Goal: Information Seeking & Learning: Learn about a topic

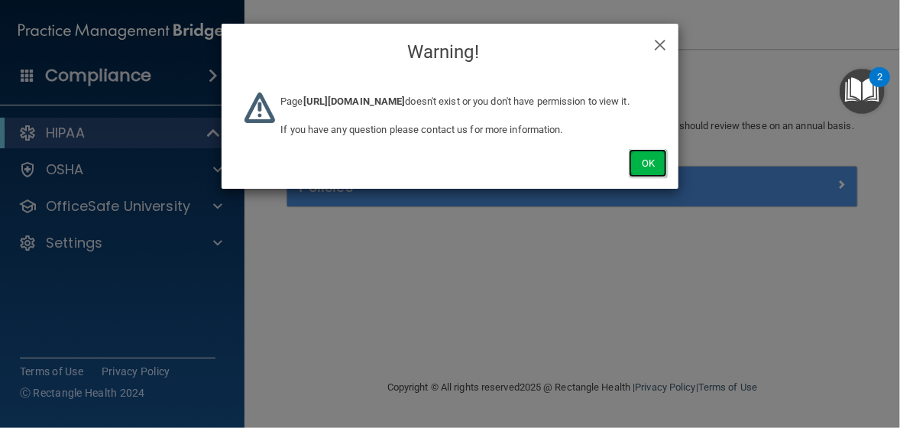
click at [650, 177] on button "Ok" at bounding box center [648, 163] width 38 height 28
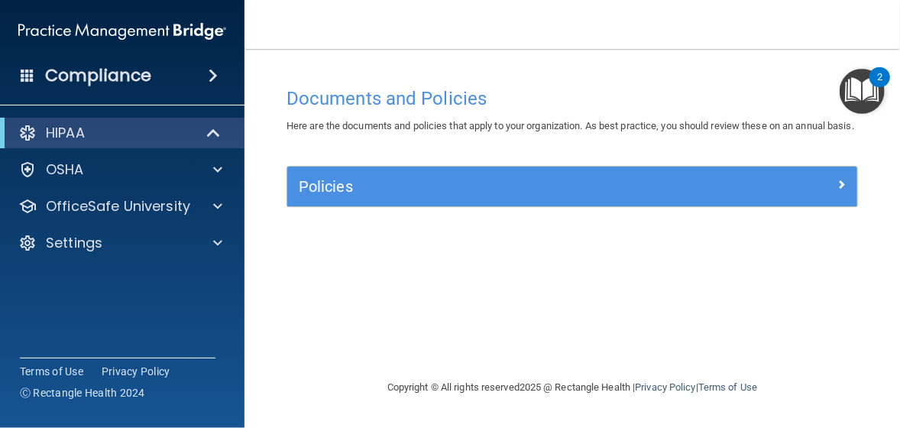
click at [209, 75] on span at bounding box center [213, 75] width 9 height 18
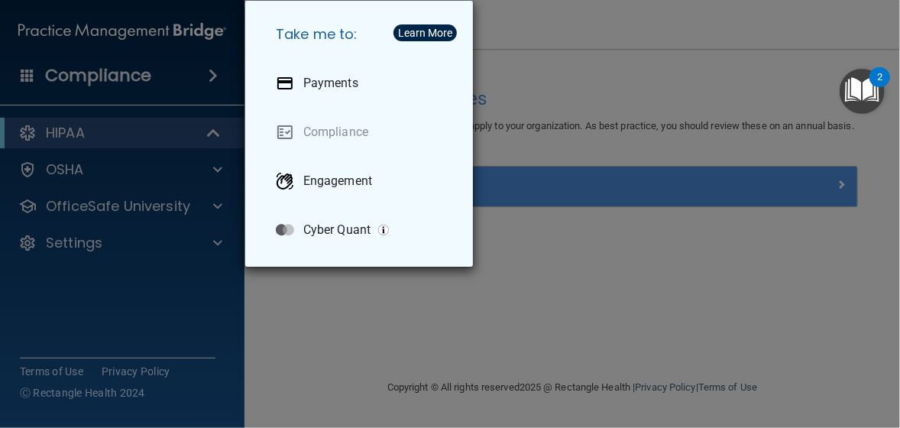
click at [514, 59] on div "Take me to: Payments Compliance Engagement Cyber Quant" at bounding box center [450, 214] width 900 height 428
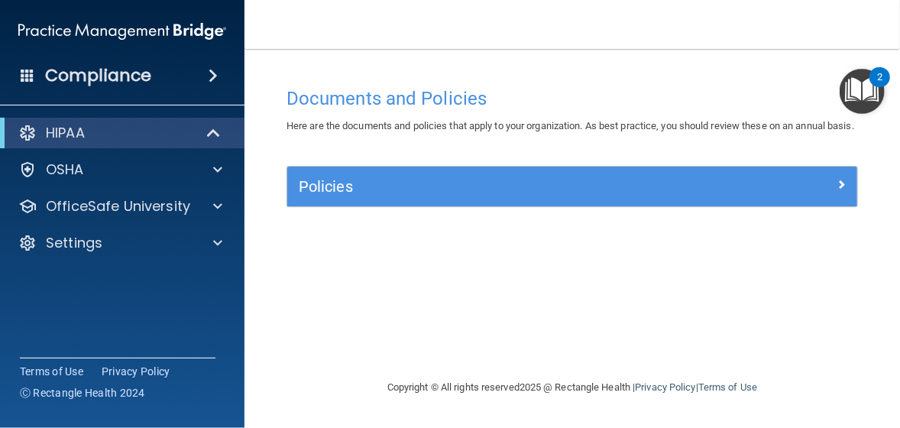
click at [883, 82] on div "2" at bounding box center [880, 77] width 21 height 20
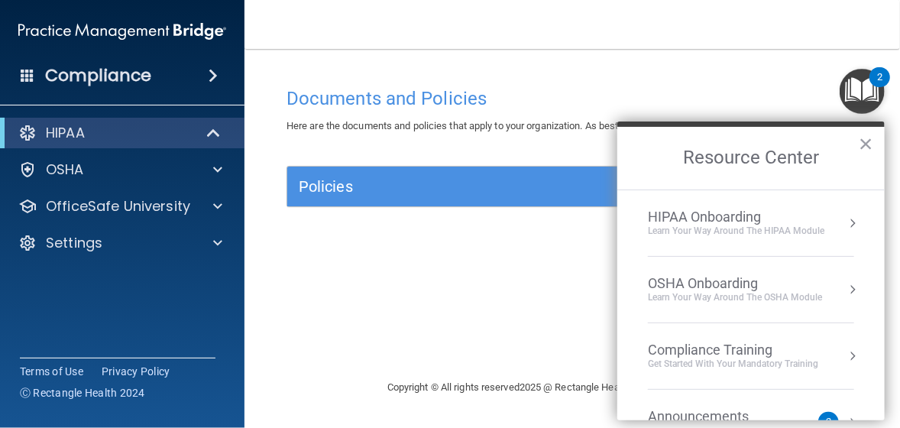
click at [729, 237] on li "HIPAA Onboarding Learn Your Way around the HIPAA module" at bounding box center [751, 223] width 206 height 66
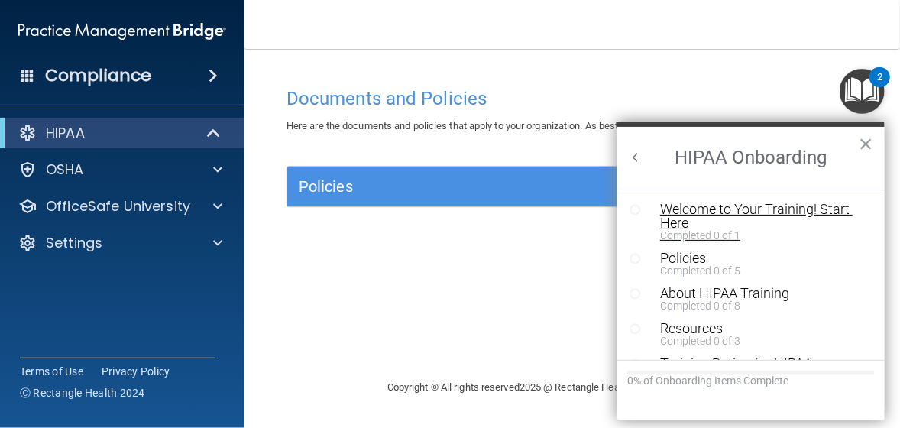
click at [720, 217] on div "Welcome to Your Training! Start Here" at bounding box center [757, 217] width 194 height 28
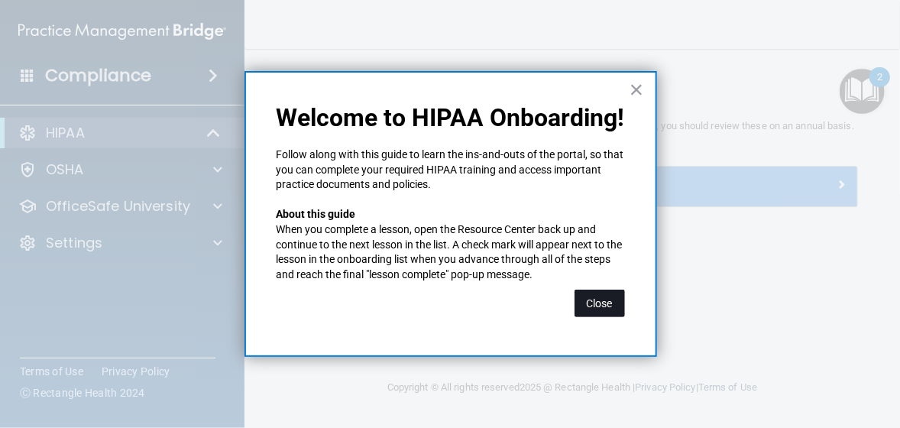
click at [591, 298] on button "Close" at bounding box center [600, 304] width 50 height 28
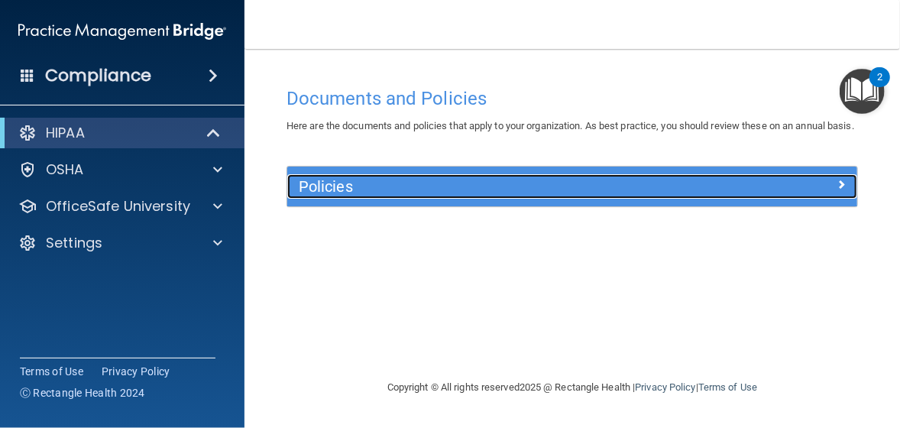
click at [836, 193] on div at bounding box center [786, 183] width 143 height 18
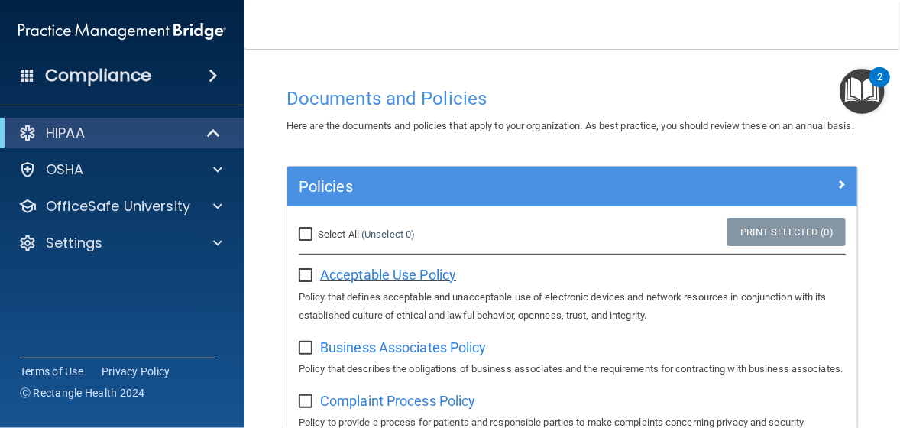
click at [391, 283] on span "Acceptable Use Policy" at bounding box center [388, 275] width 136 height 16
click at [180, 134] on div "HIPAA" at bounding box center [101, 133] width 189 height 18
click at [215, 130] on span at bounding box center [216, 133] width 9 height 18
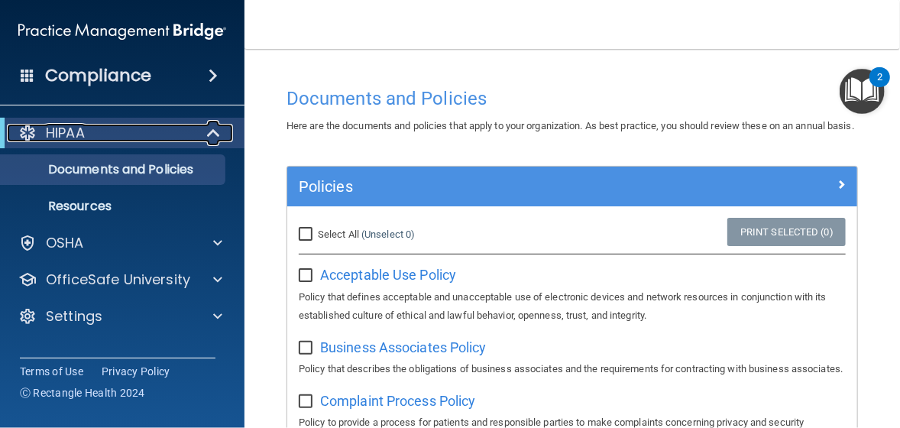
click at [215, 130] on span at bounding box center [215, 133] width 13 height 18
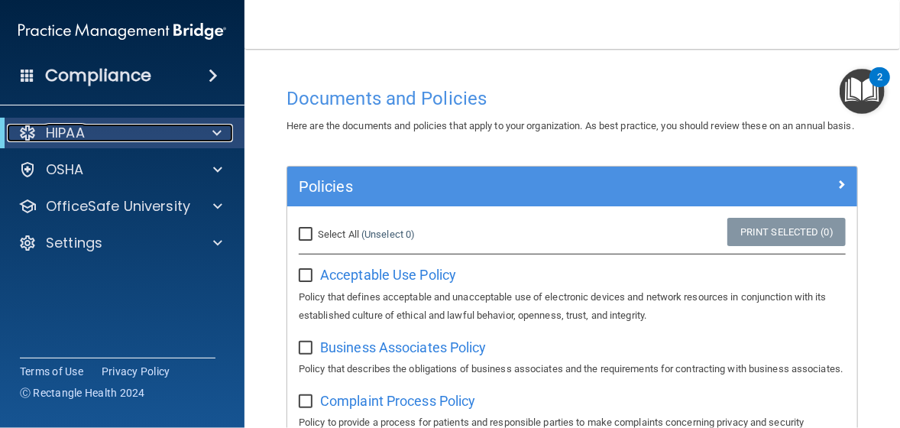
click at [215, 130] on span at bounding box center [216, 133] width 9 height 18
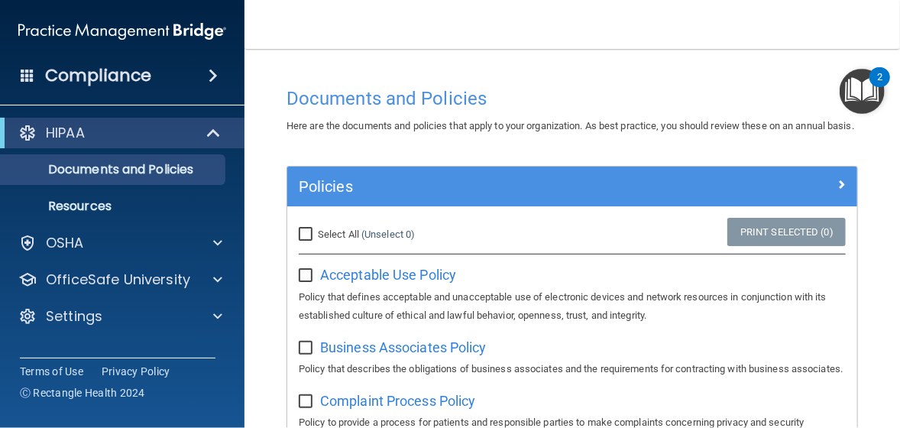
click at [308, 282] on input "checkbox" at bounding box center [308, 276] width 18 height 12
click at [307, 282] on input "checkbox" at bounding box center [308, 276] width 18 height 12
checkbox input "false"
click at [102, 206] on p "Resources" at bounding box center [114, 206] width 209 height 15
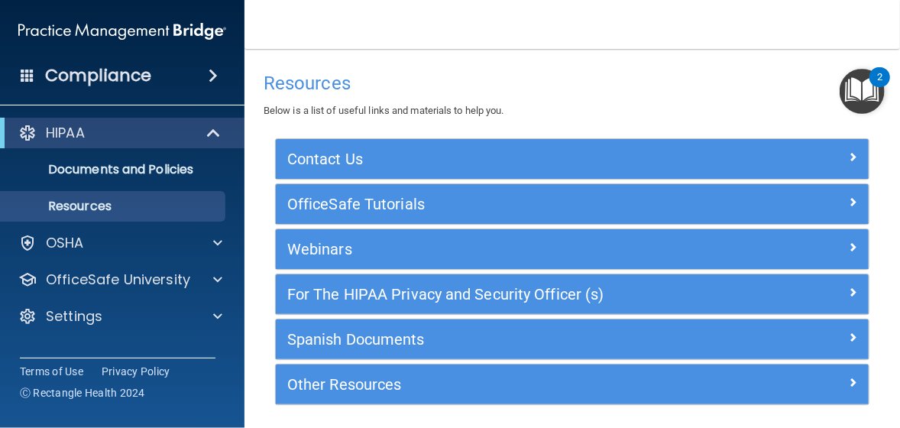
click at [214, 81] on span at bounding box center [213, 75] width 9 height 18
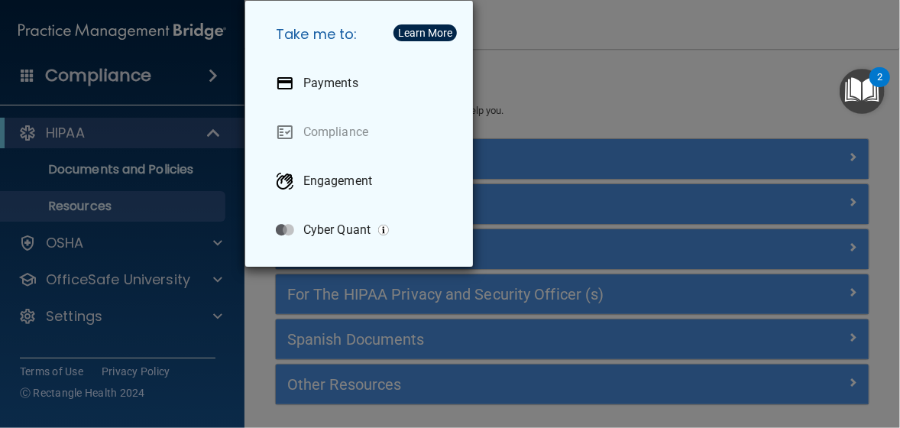
click at [206, 83] on div "Take me to: Payments Compliance Engagement Cyber Quant" at bounding box center [450, 214] width 900 height 428
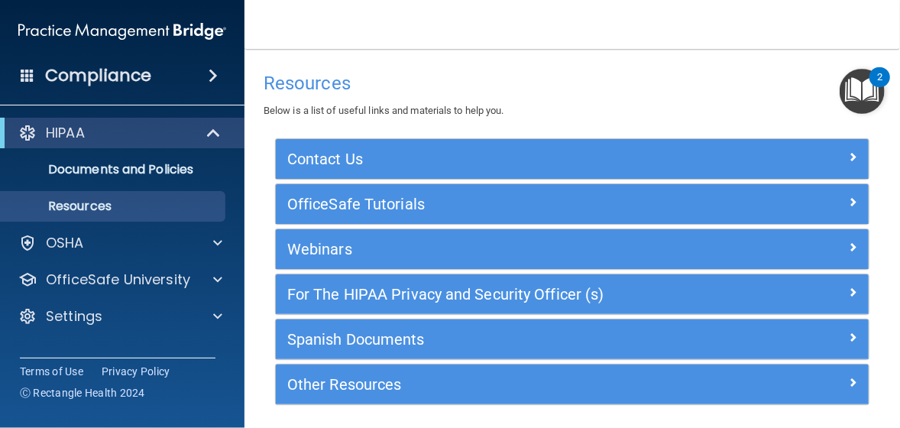
click at [877, 83] on div "2" at bounding box center [879, 87] width 5 height 20
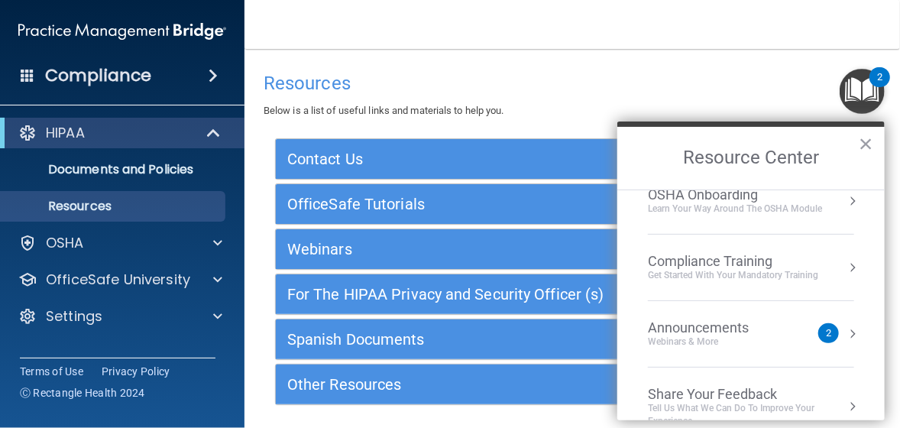
scroll to position [89, 0]
click at [845, 264] on button "Resource Center" at bounding box center [852, 266] width 15 height 15
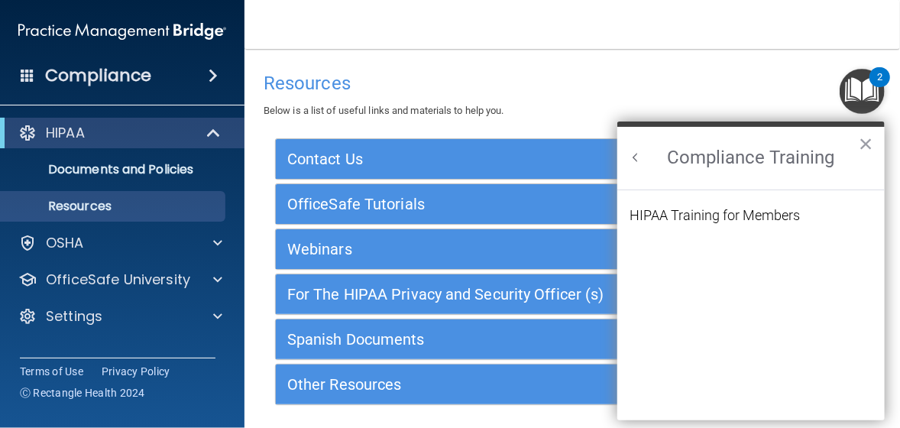
scroll to position [80, 0]
click at [729, 216] on div "HIPAA Training for Members" at bounding box center [715, 216] width 170 height 14
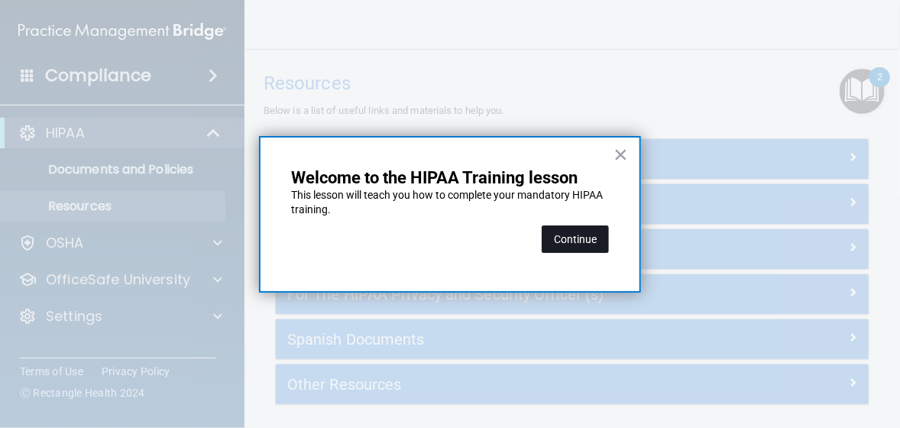
click at [566, 238] on button "Continue" at bounding box center [575, 239] width 67 height 28
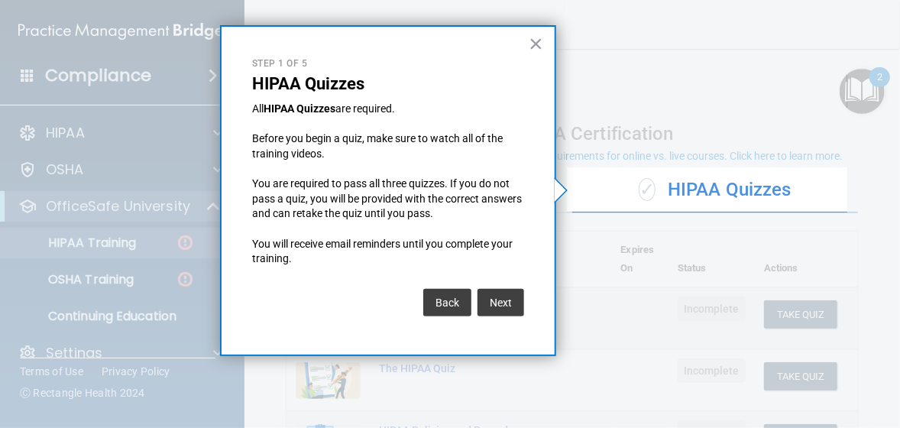
click at [539, 47] on button "×" at bounding box center [536, 43] width 15 height 24
